Goal: Task Accomplishment & Management: Manage account settings

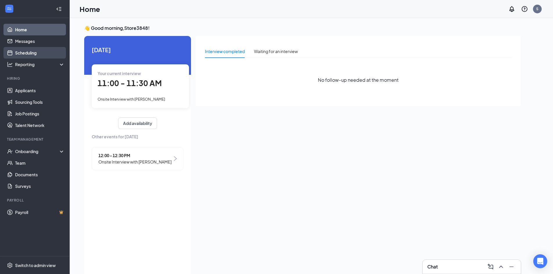
click at [29, 51] on link "Scheduling" at bounding box center [40, 53] width 50 height 12
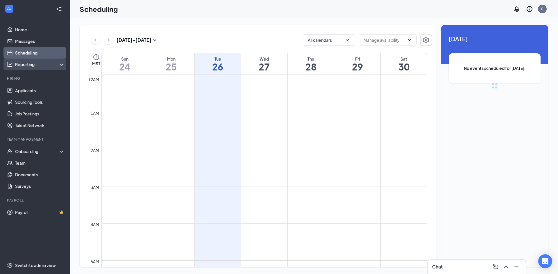
scroll to position [286, 0]
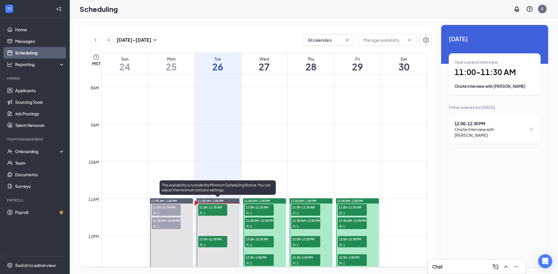
click at [213, 209] on span "11:00-11:30 AM" at bounding box center [212, 207] width 29 height 6
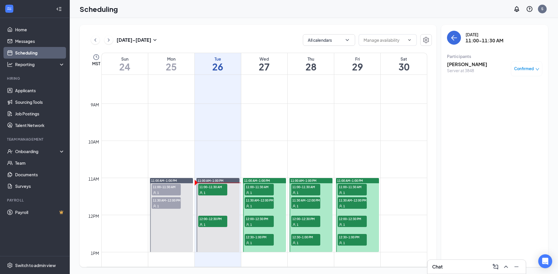
scroll to position [315, 0]
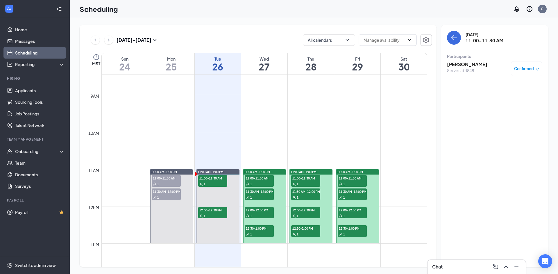
click at [464, 63] on h3 "[PERSON_NAME]" at bounding box center [467, 64] width 40 height 6
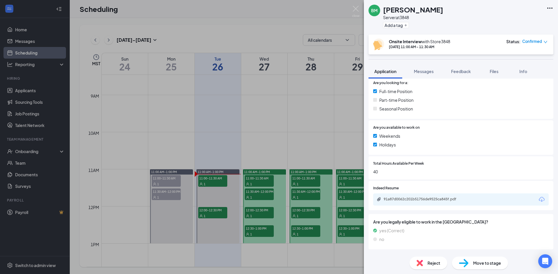
scroll to position [195, 0]
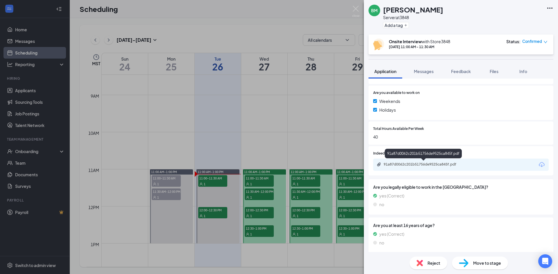
click at [400, 164] on div "91a87d0062c201b51756de9525ca845f.pdf" at bounding box center [423, 164] width 81 height 5
click at [354, 9] on img at bounding box center [355, 11] width 7 height 11
